Goal: Task Accomplishment & Management: Use online tool/utility

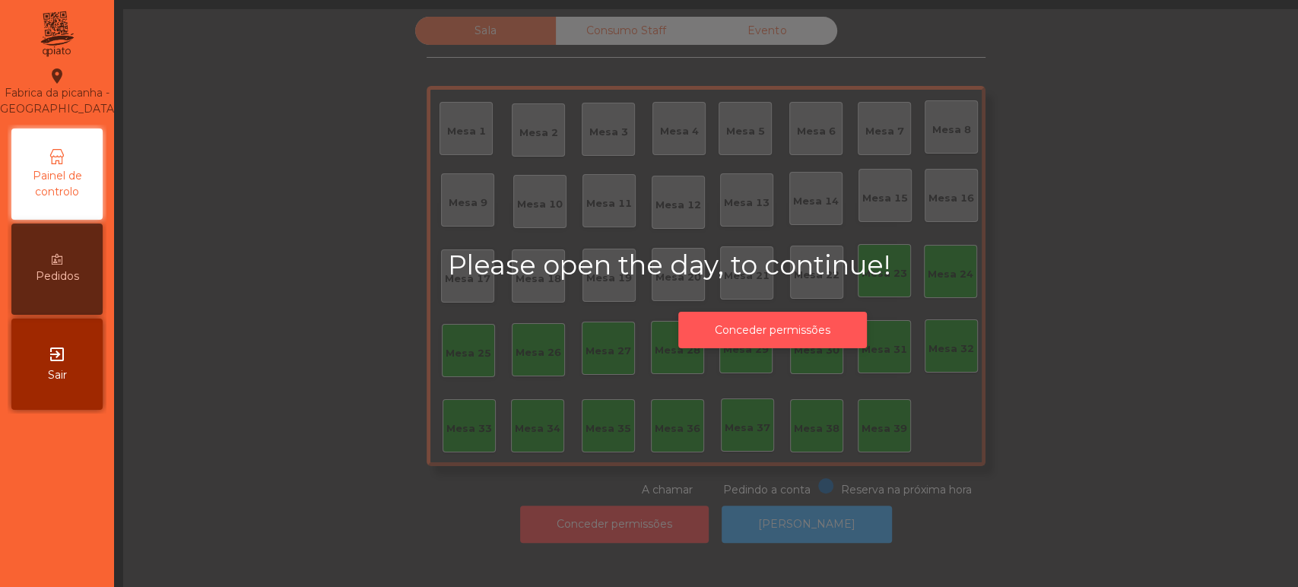
click at [818, 332] on button "Conceder permissões" at bounding box center [772, 330] width 189 height 37
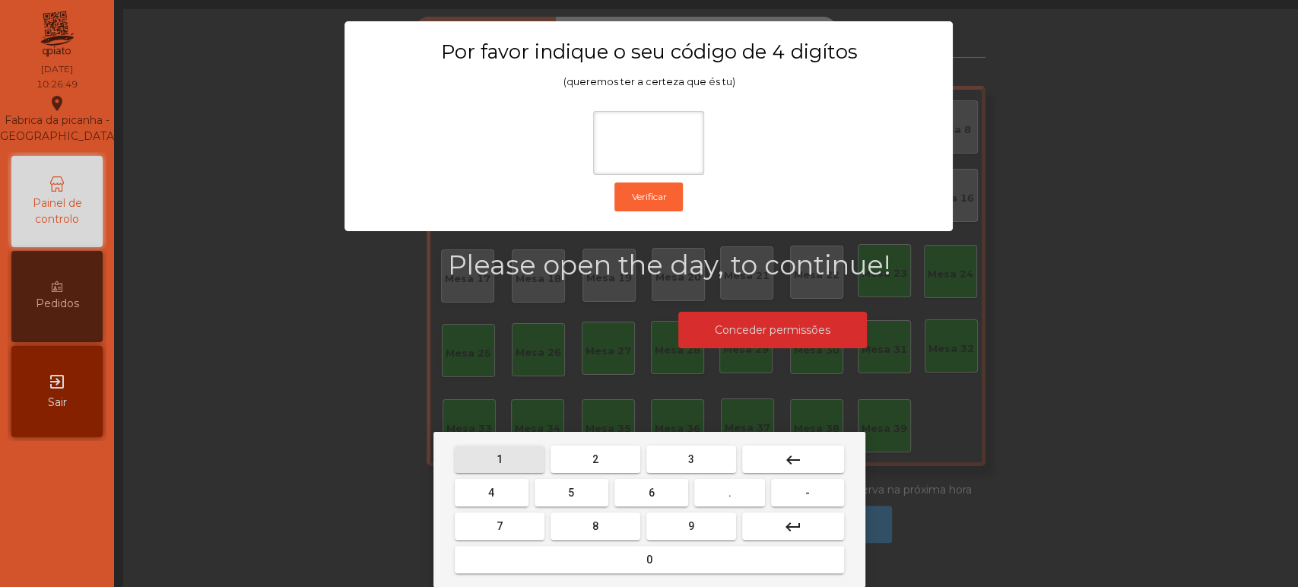
click at [501, 464] on span "1" at bounding box center [500, 459] width 6 height 12
click at [716, 454] on button "3" at bounding box center [691, 459] width 90 height 27
click at [572, 489] on span "5" at bounding box center [571, 493] width 6 height 12
click at [590, 547] on button "0" at bounding box center [649, 559] width 389 height 27
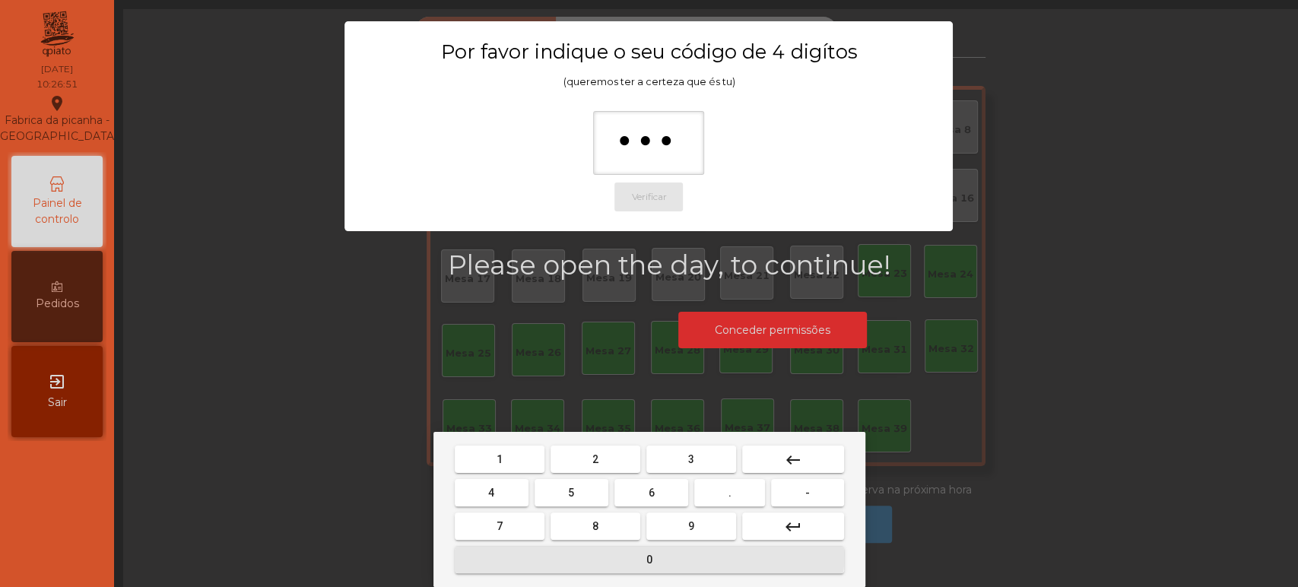
type input "****"
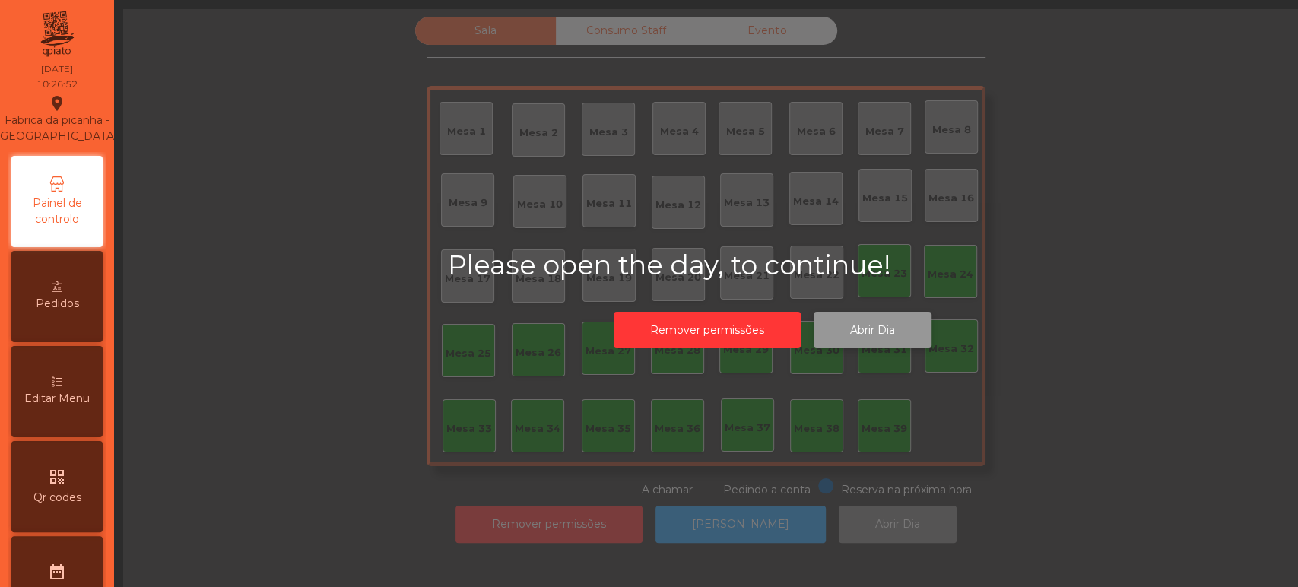
click at [894, 325] on button "Abrir Dia" at bounding box center [873, 330] width 118 height 37
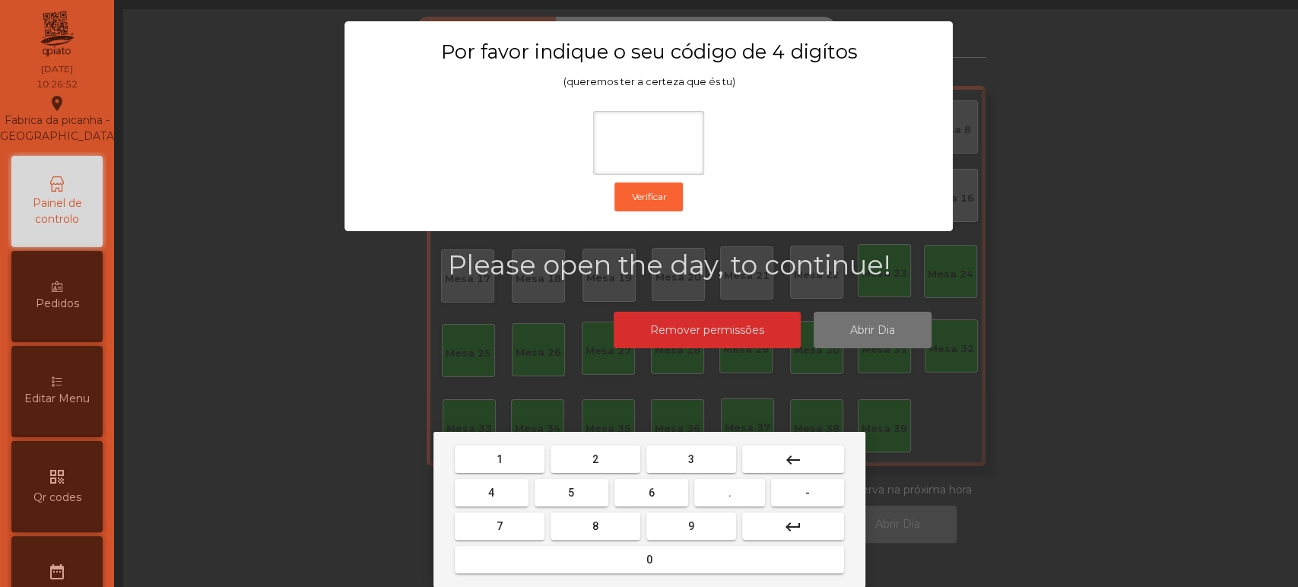
click at [499, 456] on span "1" at bounding box center [500, 459] width 6 height 12
click at [683, 459] on button "3" at bounding box center [691, 459] width 90 height 27
click at [583, 489] on button "5" at bounding box center [572, 492] width 74 height 27
click at [570, 576] on mat-keyboard-key "0" at bounding box center [649, 559] width 395 height 33
click at [602, 554] on button "0" at bounding box center [649, 559] width 389 height 27
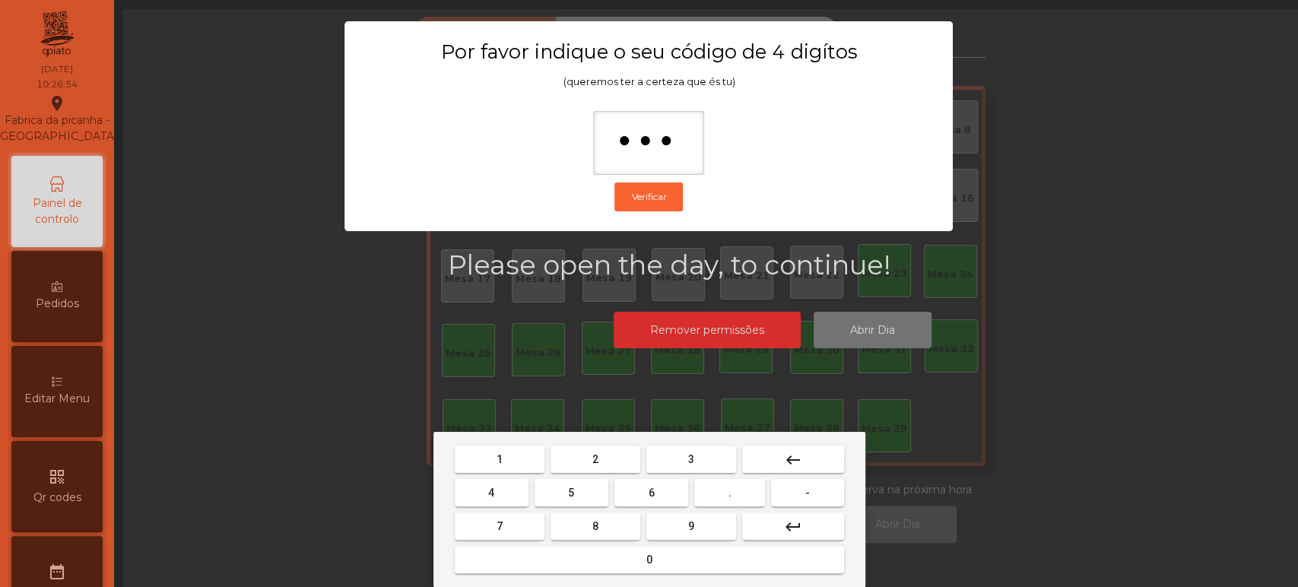
type input "****"
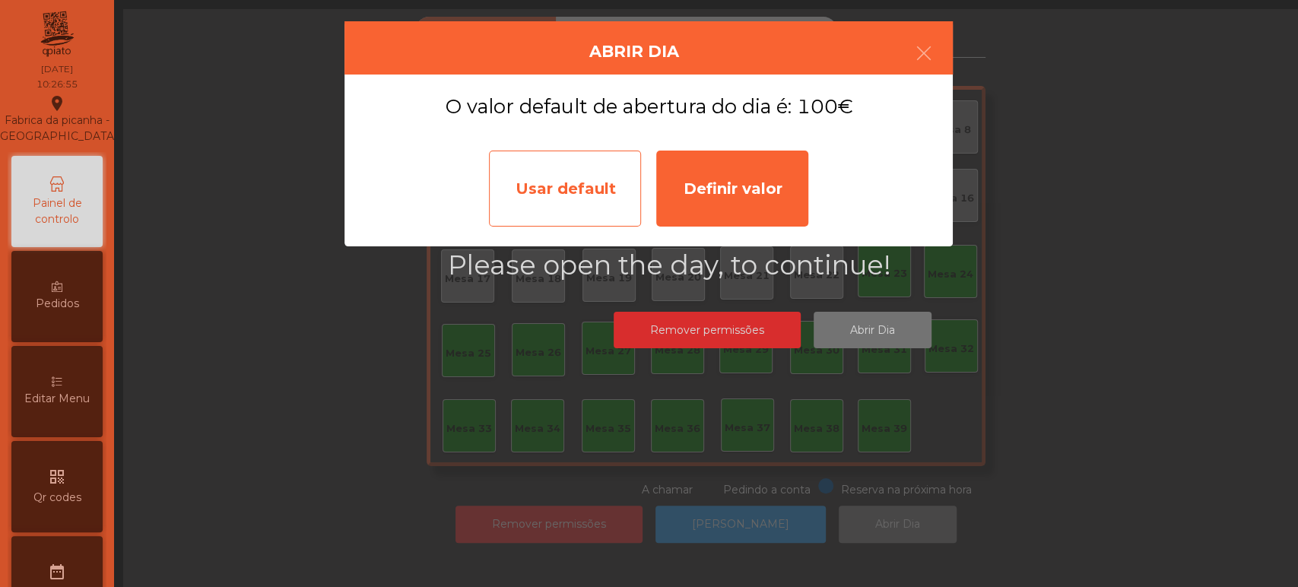
click at [600, 196] on div "Usar default" at bounding box center [565, 189] width 152 height 76
